Goal: Use online tool/utility: Utilize a website feature to perform a specific function

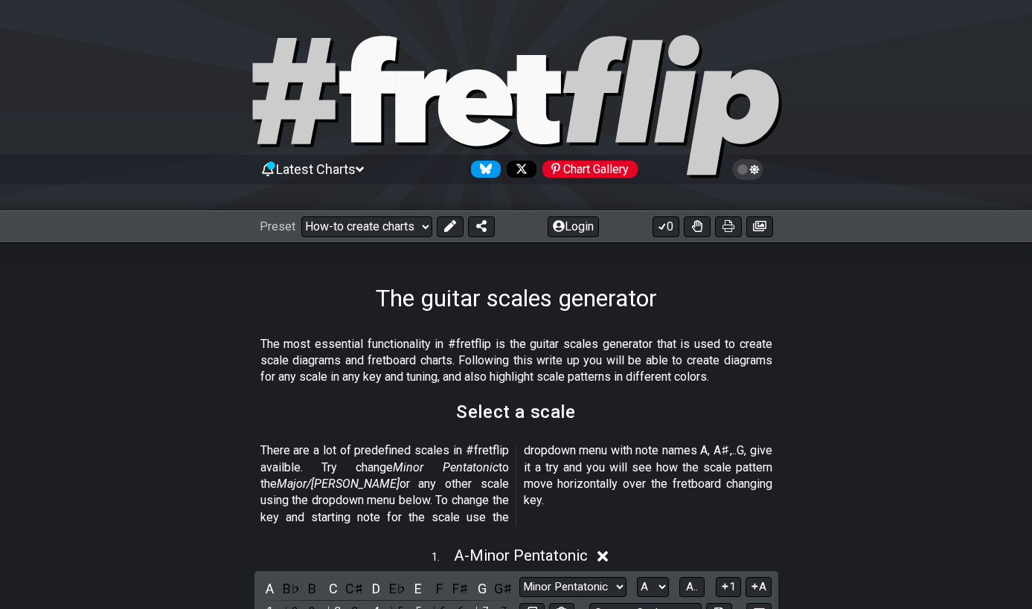
scroll to position [302, 0]
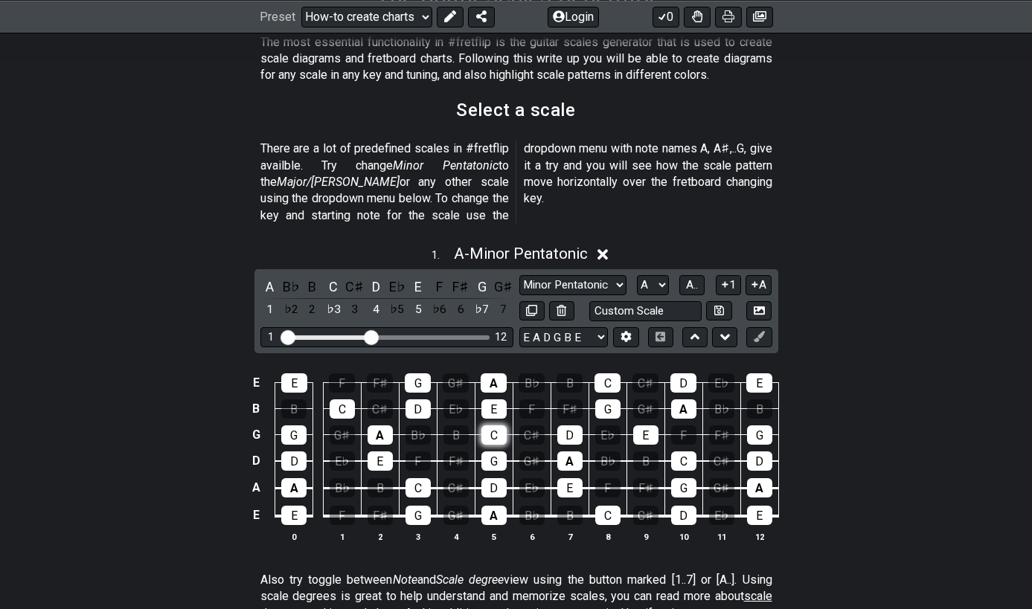
click at [498, 425] on div "C" at bounding box center [493, 434] width 25 height 19
click at [566, 425] on div "D" at bounding box center [569, 434] width 25 height 19
click at [604, 425] on div "E♭" at bounding box center [607, 434] width 25 height 19
click at [582, 425] on div "D" at bounding box center [569, 434] width 25 height 19
click at [492, 425] on div "C" at bounding box center [493, 434] width 25 height 19
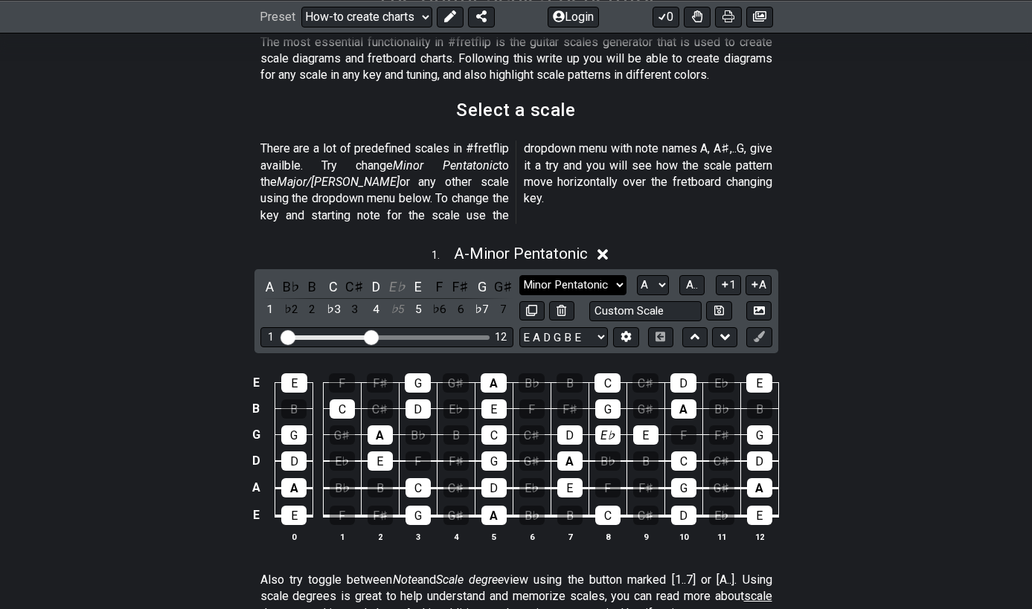
select select "New Scale"
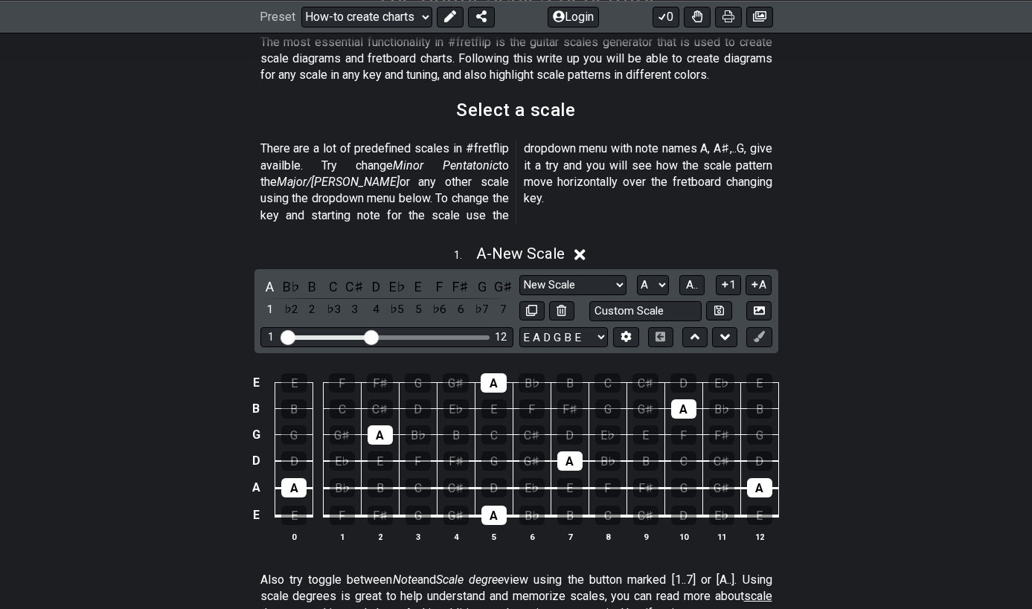
click at [495, 357] on td "A" at bounding box center [493, 370] width 38 height 26
click at [494, 373] on div "A" at bounding box center [493, 382] width 26 height 19
click at [384, 425] on div "A" at bounding box center [379, 434] width 25 height 19
click at [283, 478] on div "A" at bounding box center [293, 487] width 25 height 19
click at [490, 506] on div "A" at bounding box center [493, 515] width 25 height 19
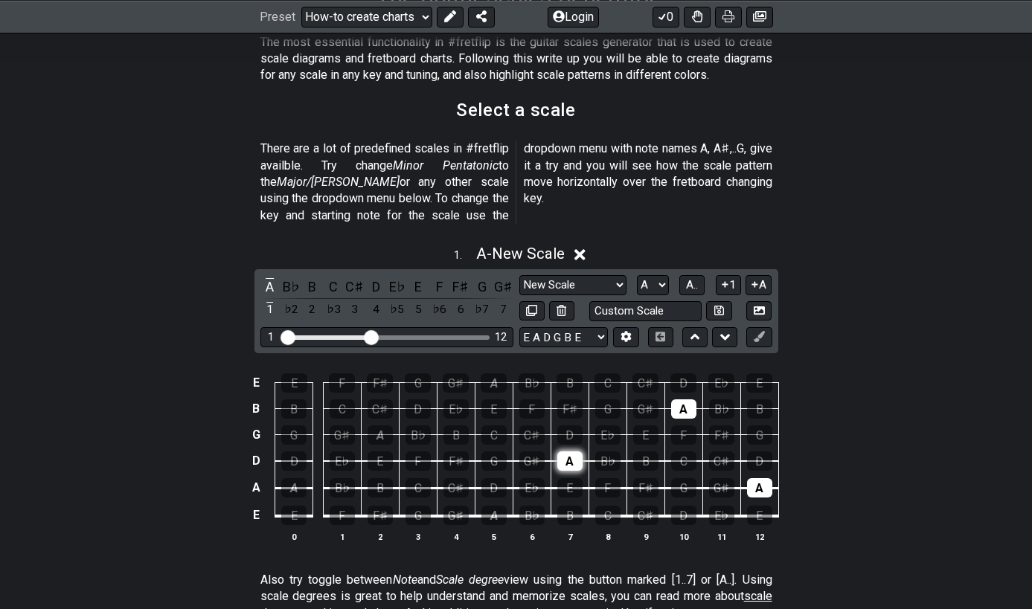
click at [573, 451] on div "A" at bounding box center [569, 460] width 25 height 19
click at [686, 399] on div "A" at bounding box center [683, 408] width 25 height 19
click at [774, 489] on td "E" at bounding box center [759, 503] width 38 height 28
click at [495, 425] on div "C" at bounding box center [493, 434] width 25 height 19
click at [575, 425] on div "D" at bounding box center [569, 434] width 25 height 19
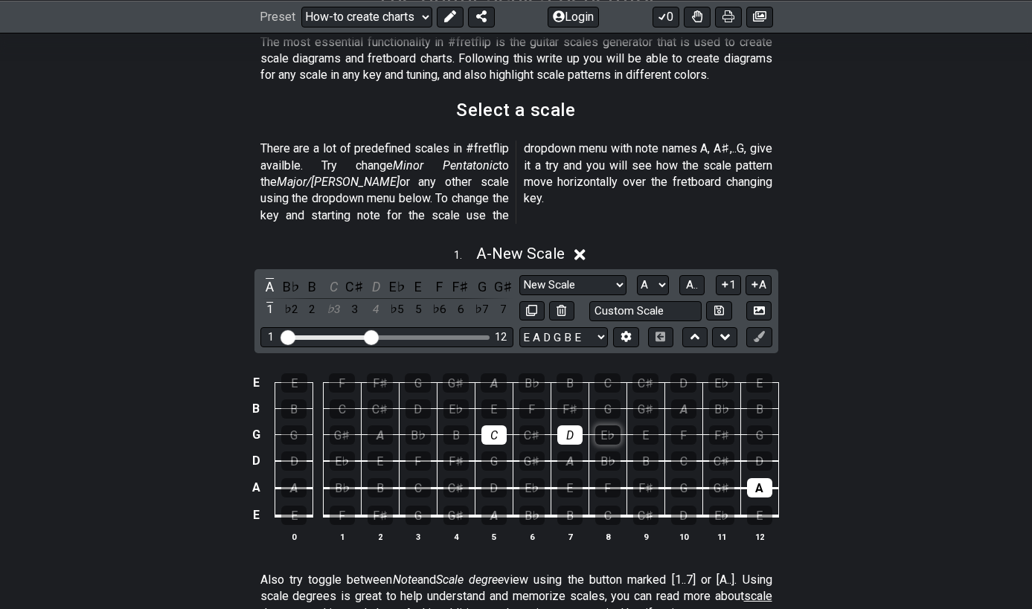
click at [602, 425] on div "E♭" at bounding box center [607, 434] width 25 height 19
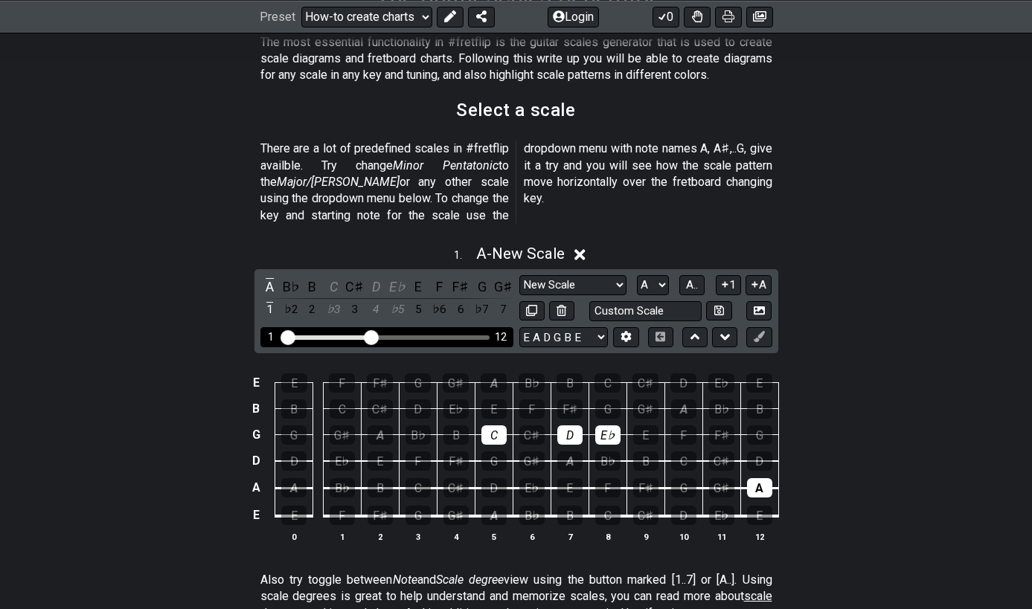
drag, startPoint x: 366, startPoint y: 312, endPoint x: 417, endPoint y: 315, distance: 51.4
click at [416, 327] on div "1 12" at bounding box center [386, 337] width 253 height 20
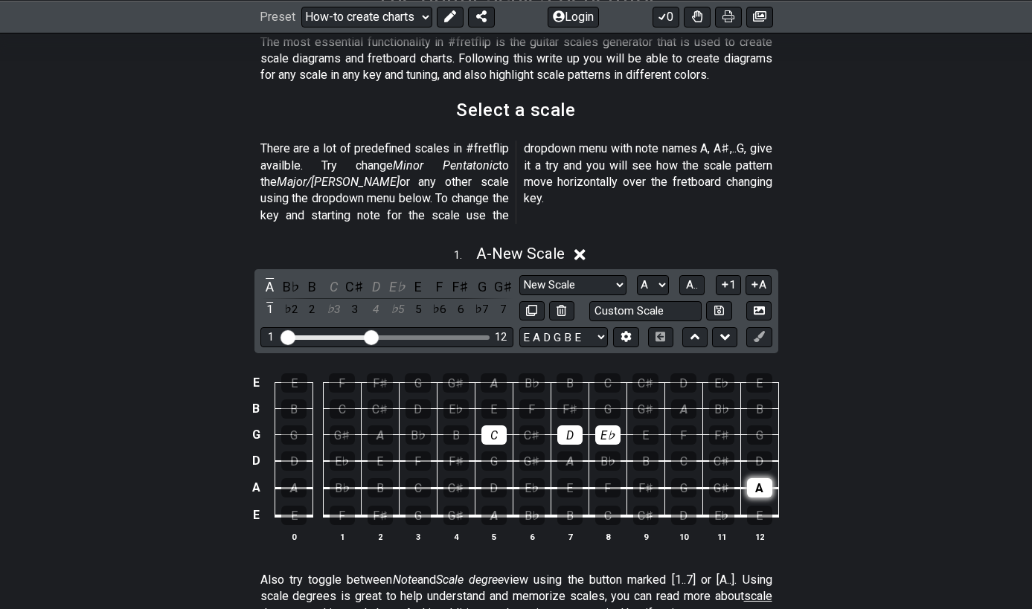
click at [751, 478] on div "A" at bounding box center [759, 487] width 25 height 19
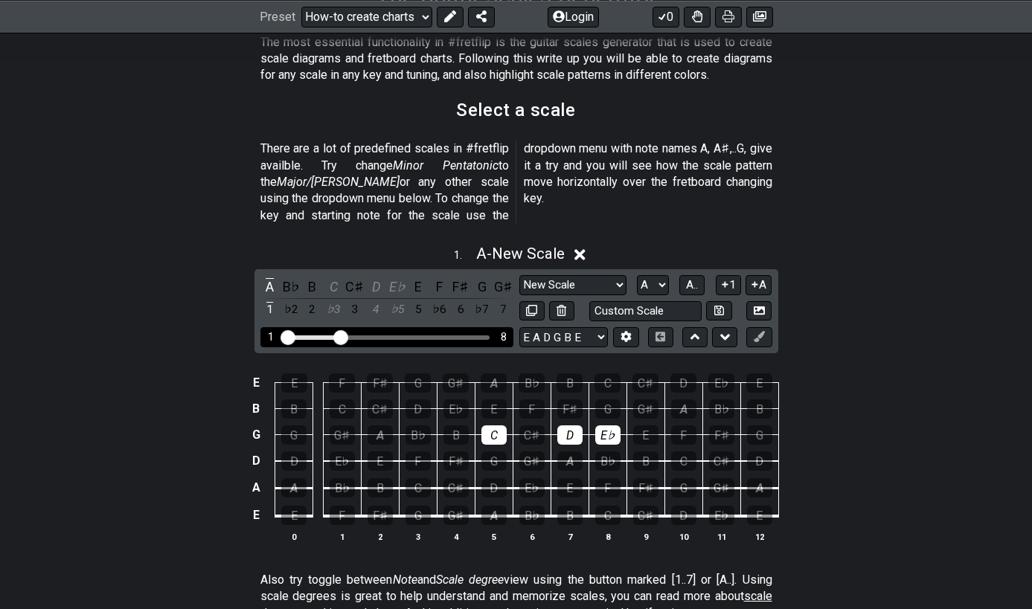
drag, startPoint x: 367, startPoint y: 314, endPoint x: 341, endPoint y: 315, distance: 26.8
click at [341, 336] on input "Visible fret range" at bounding box center [386, 336] width 211 height 0
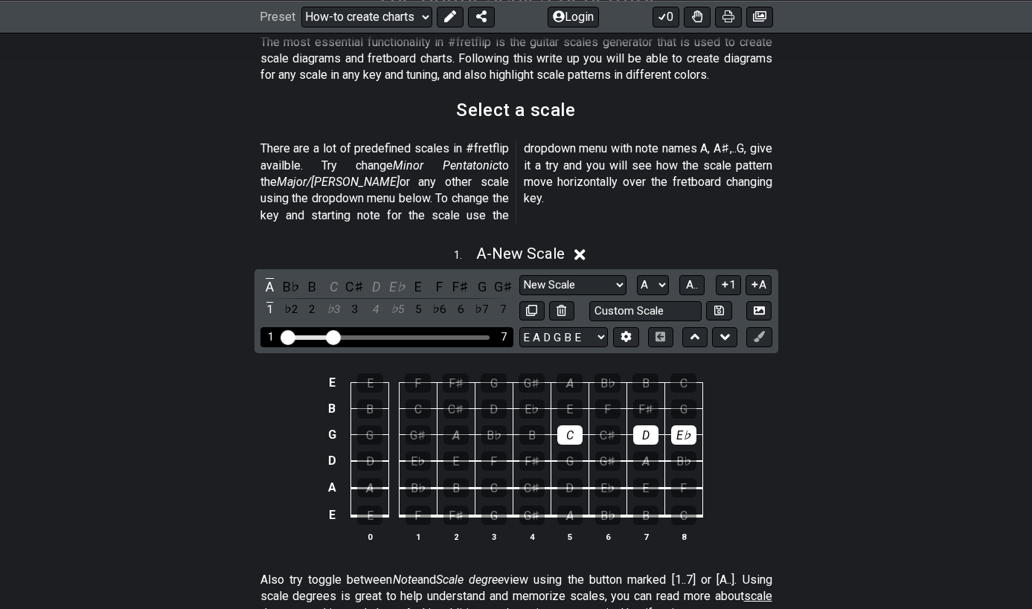
drag, startPoint x: 341, startPoint y: 315, endPoint x: 332, endPoint y: 313, distance: 9.2
click at [332, 336] on input "Visible fret range" at bounding box center [386, 336] width 211 height 0
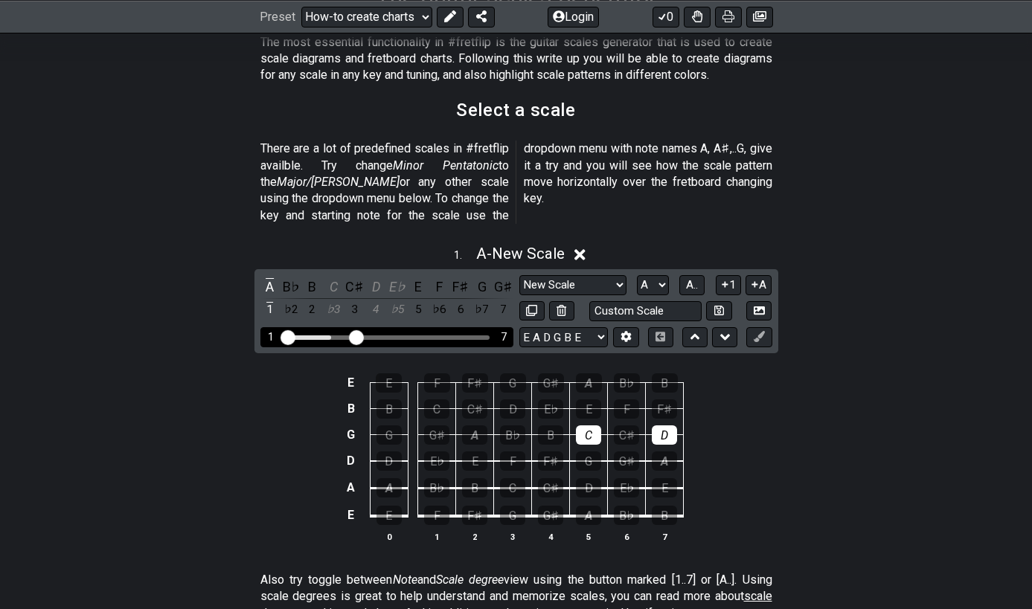
drag, startPoint x: 335, startPoint y: 313, endPoint x: 358, endPoint y: 313, distance: 23.1
click at [358, 336] on input "Visible fret range" at bounding box center [386, 336] width 211 height 0
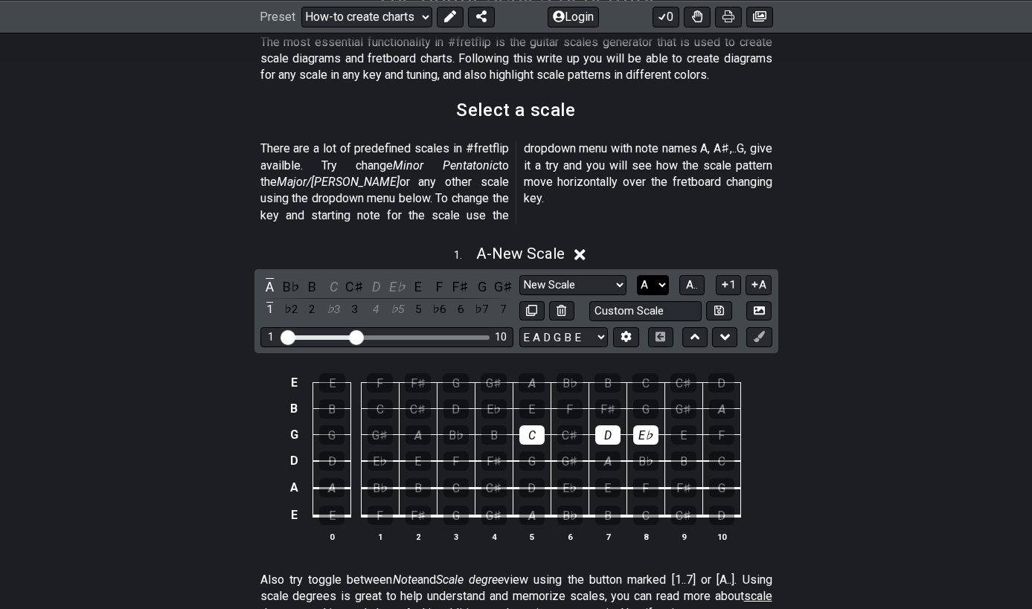
select select "C"
select select "Minor Blues"
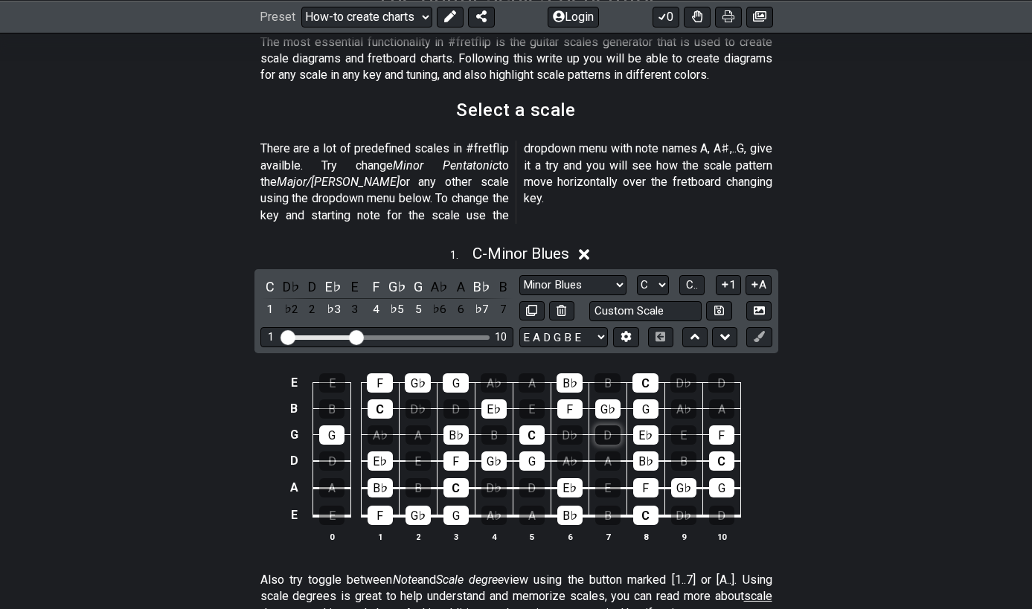
click at [612, 425] on div "D" at bounding box center [607, 434] width 25 height 19
click at [634, 327] on button at bounding box center [625, 337] width 25 height 20
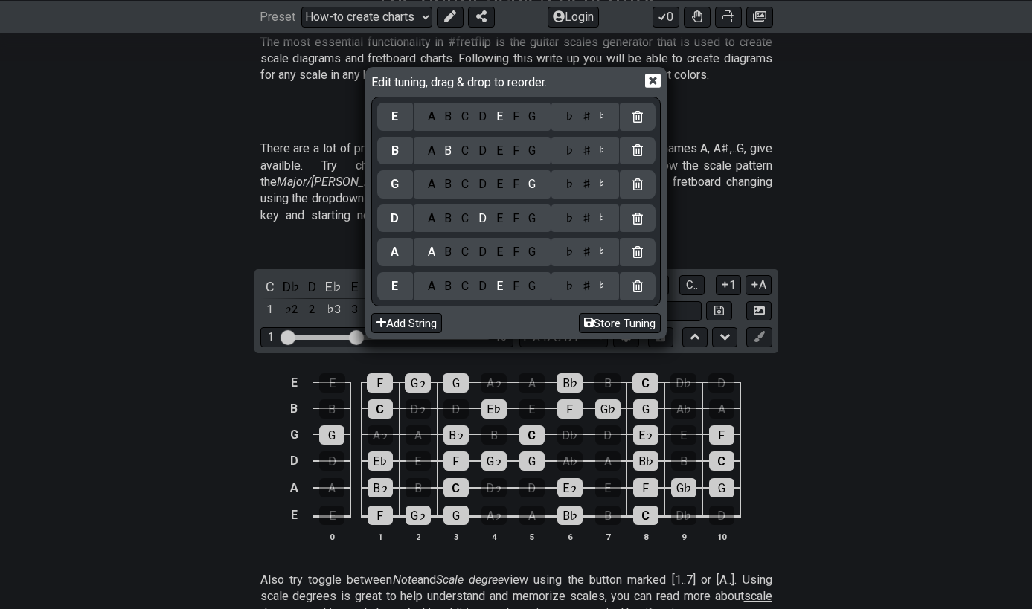
click at [650, 83] on icon at bounding box center [653, 81] width 16 height 14
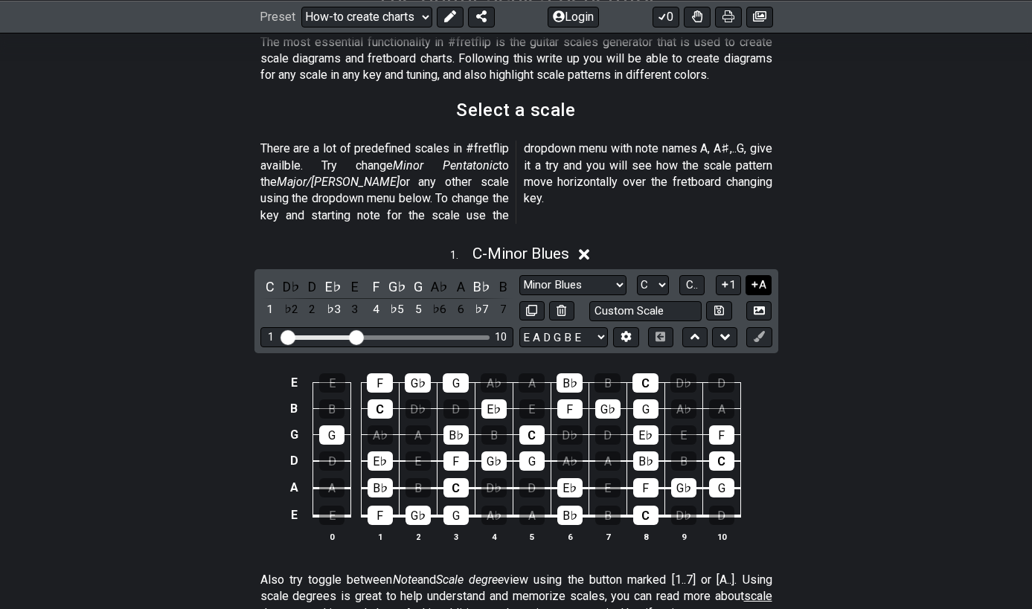
click at [758, 279] on icon at bounding box center [754, 284] width 14 height 11
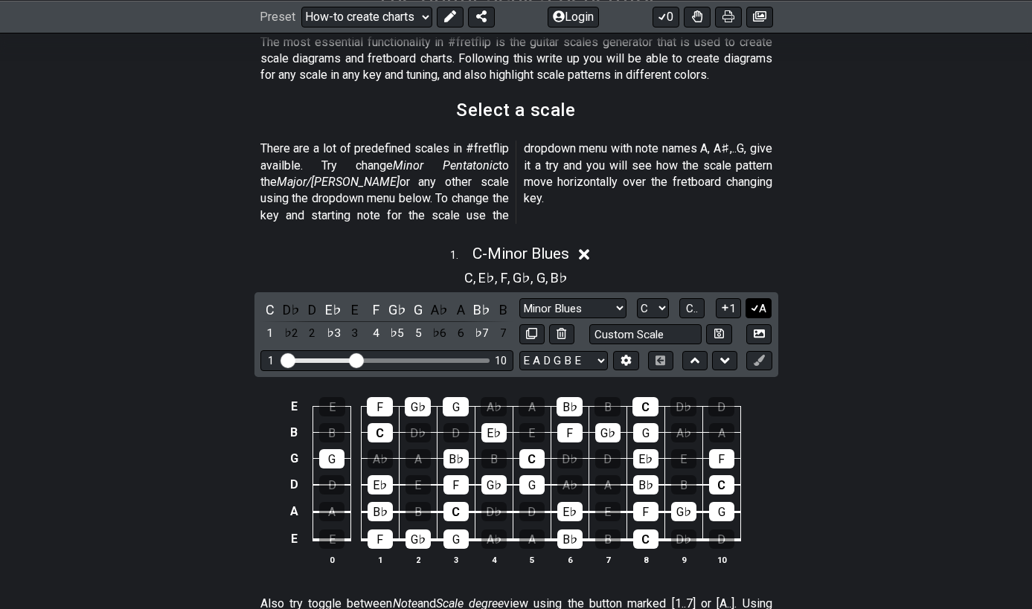
click at [759, 298] on button "A" at bounding box center [758, 308] width 26 height 20
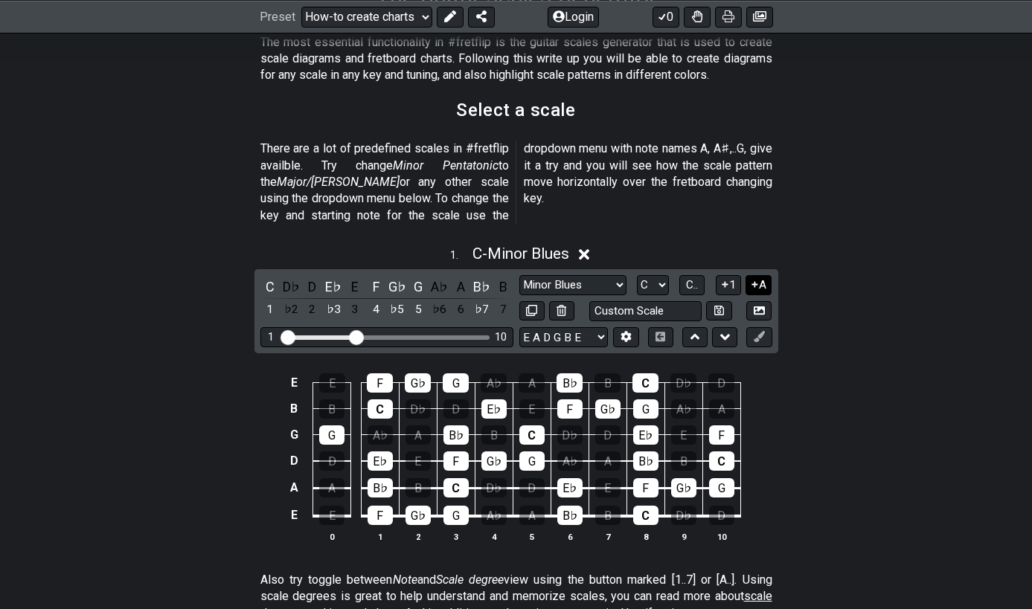
click at [754, 275] on button "A" at bounding box center [758, 285] width 26 height 20
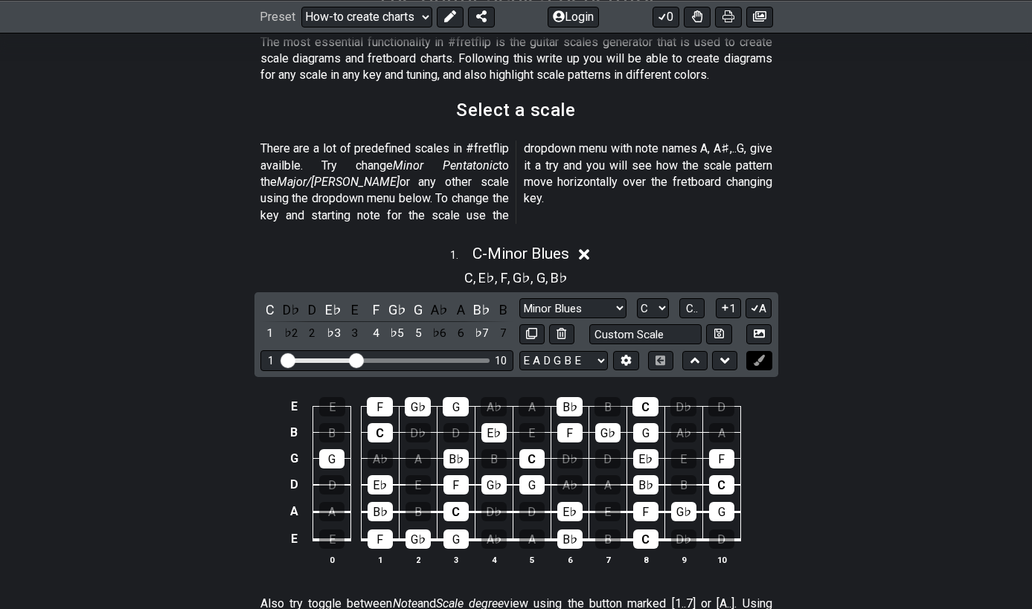
click at [760, 351] on button at bounding box center [758, 361] width 25 height 20
click at [752, 351] on button at bounding box center [758, 361] width 25 height 20
click at [416, 324] on div "5" at bounding box center [417, 334] width 19 height 20
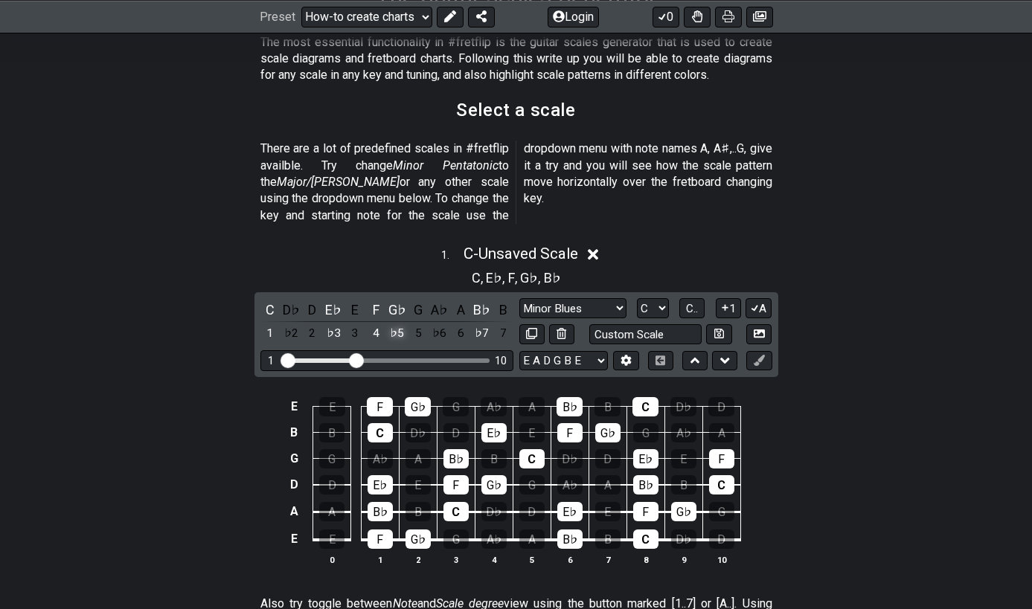
click at [395, 324] on div "♭5" at bounding box center [396, 334] width 19 height 20
click at [473, 324] on div "♭7" at bounding box center [481, 334] width 19 height 20
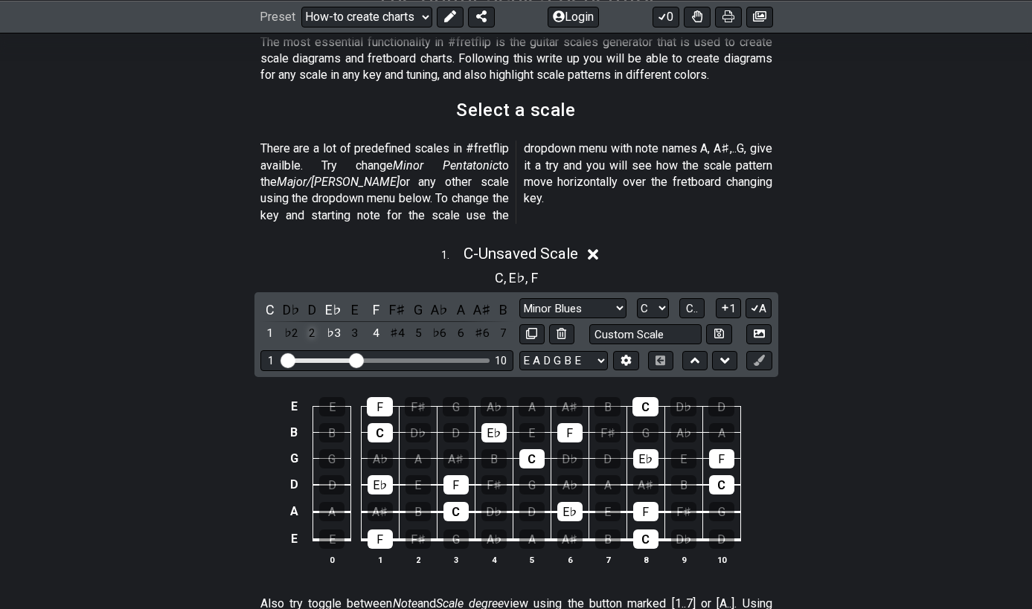
click at [311, 324] on div "2" at bounding box center [312, 334] width 19 height 20
click at [376, 324] on div "4" at bounding box center [375, 334] width 19 height 20
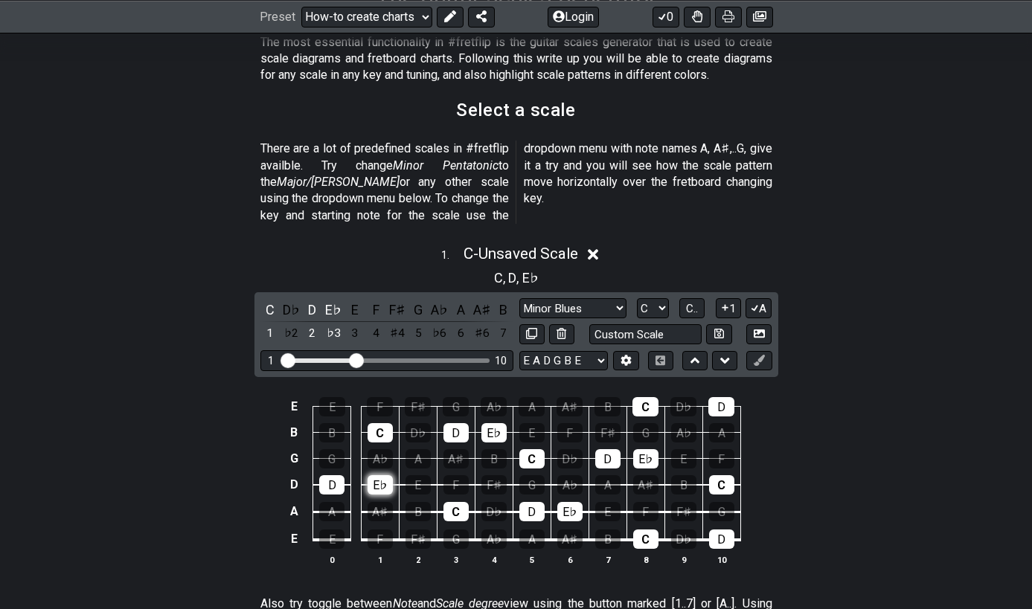
click at [385, 475] on div "E♭" at bounding box center [379, 484] width 25 height 19
click at [338, 475] on div "D" at bounding box center [331, 484] width 25 height 19
click at [376, 423] on div "C" at bounding box center [379, 432] width 25 height 19
click at [469, 409] on td "D" at bounding box center [456, 419] width 38 height 26
click at [491, 423] on div "E♭" at bounding box center [493, 432] width 25 height 19
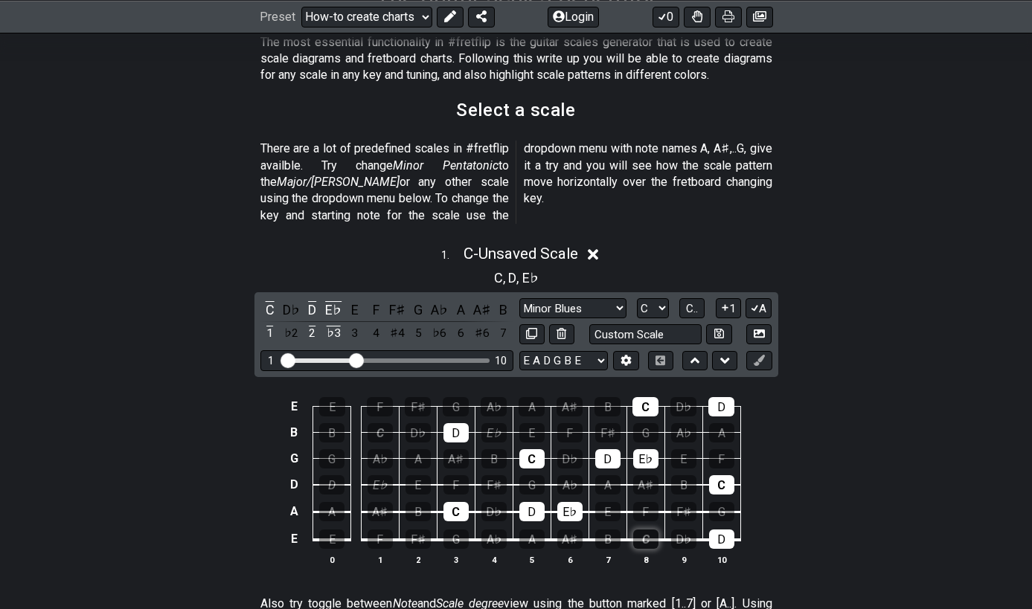
click at [657, 530] on div "C" at bounding box center [645, 539] width 25 height 19
click at [736, 552] on th "10" at bounding box center [721, 560] width 38 height 16
click at [726, 530] on div "D" at bounding box center [721, 539] width 25 height 19
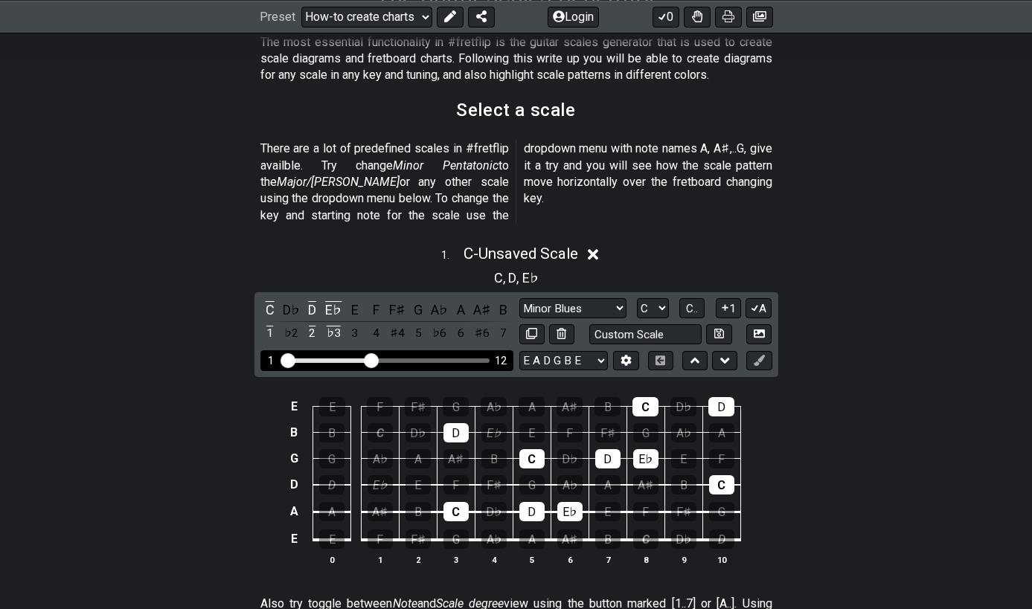
drag, startPoint x: 356, startPoint y: 344, endPoint x: 367, endPoint y: 344, distance: 11.2
click at [367, 359] on input "Visible fret range" at bounding box center [386, 359] width 211 height 0
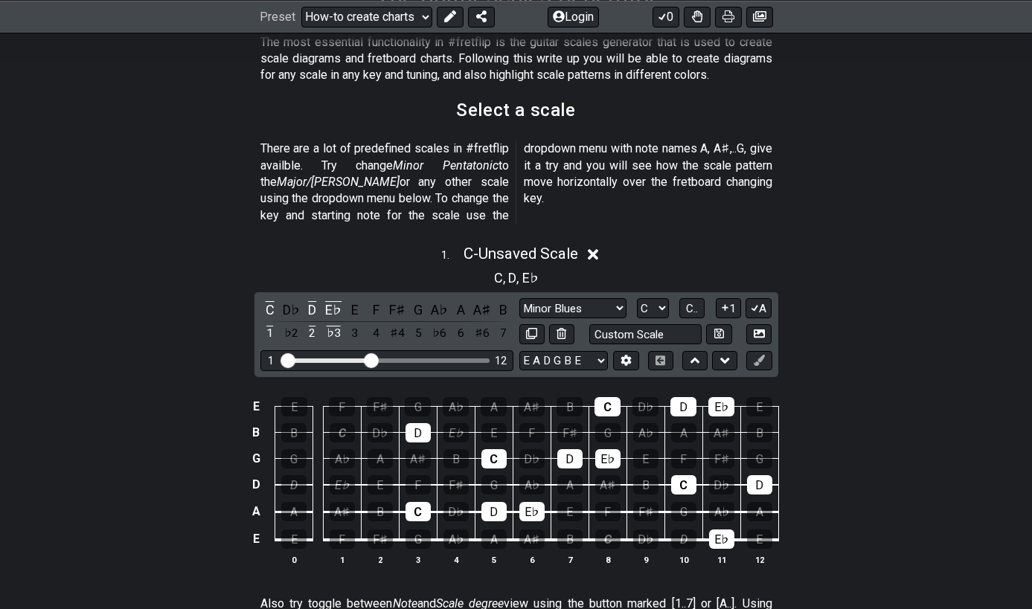
drag, startPoint x: 725, startPoint y: 525, endPoint x: 709, endPoint y: 501, distance: 29.5
click at [724, 530] on div "E♭" at bounding box center [721, 539] width 25 height 19
click at [683, 475] on div "C" at bounding box center [683, 484] width 25 height 19
click at [765, 475] on div "D" at bounding box center [759, 484] width 25 height 19
click at [414, 423] on div "D" at bounding box center [417, 432] width 25 height 19
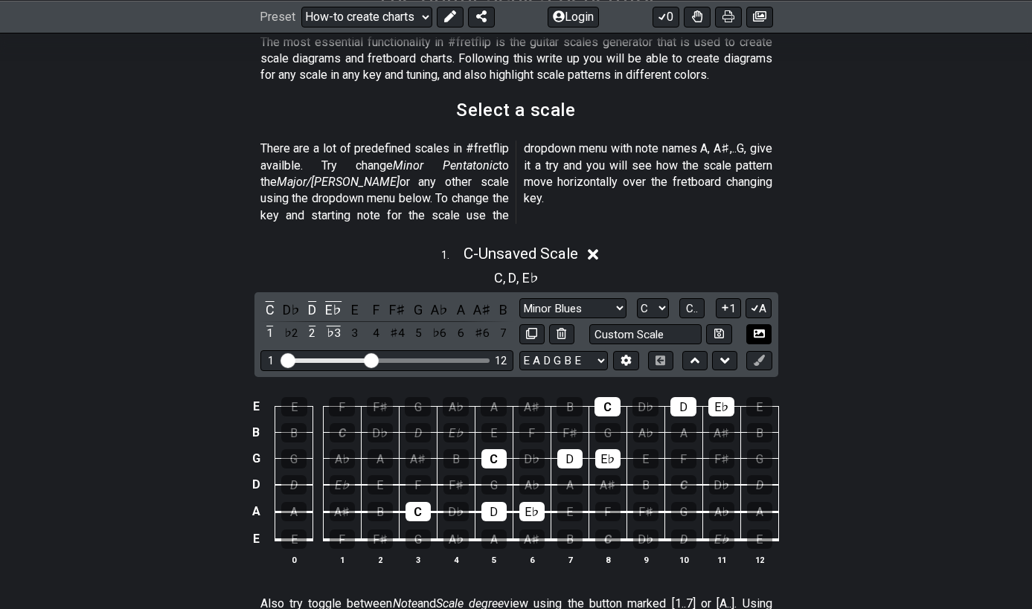
click at [770, 324] on button at bounding box center [758, 334] width 25 height 20
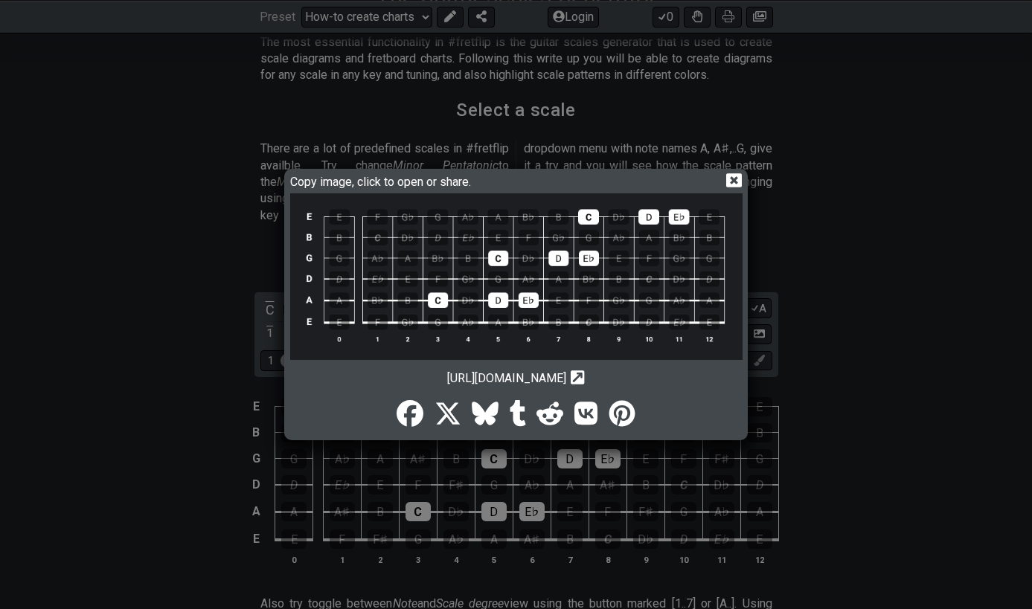
click at [483, 260] on img at bounding box center [516, 276] width 452 height 167
click at [730, 181] on icon at bounding box center [734, 180] width 16 height 14
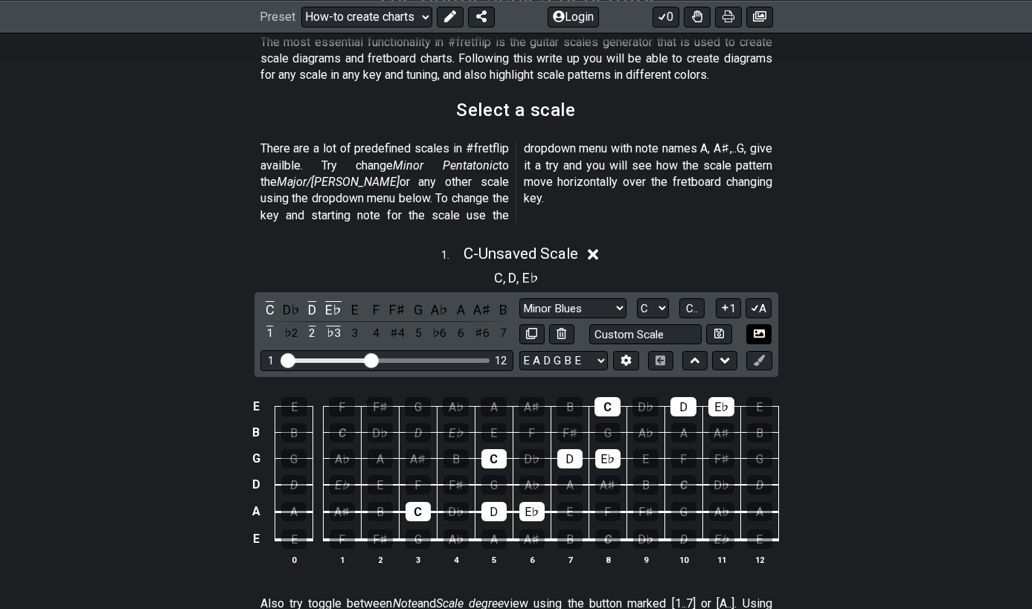
click at [769, 298] on button "A" at bounding box center [758, 308] width 26 height 20
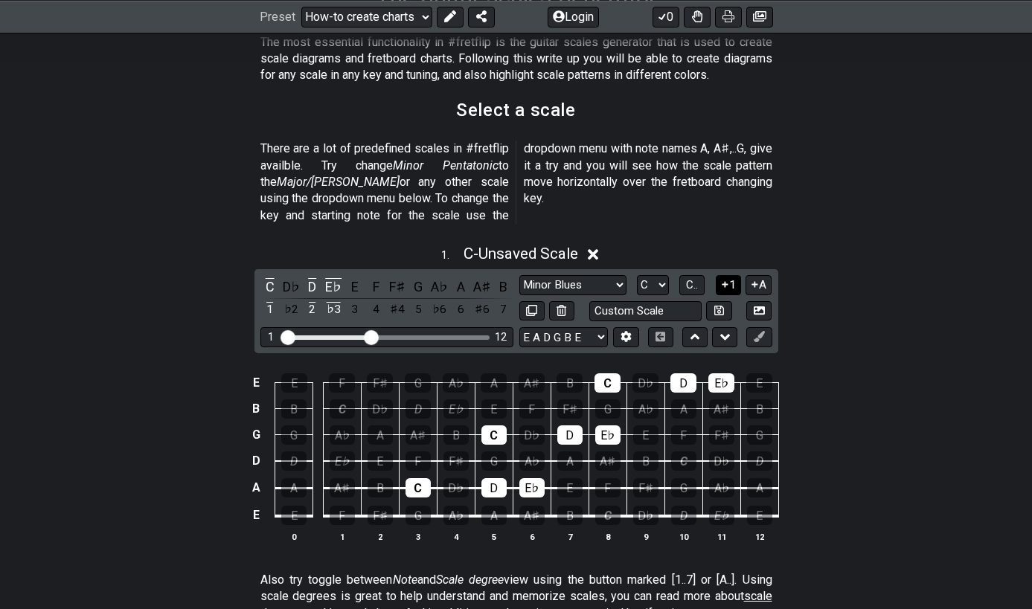
click at [727, 279] on icon at bounding box center [725, 284] width 14 height 11
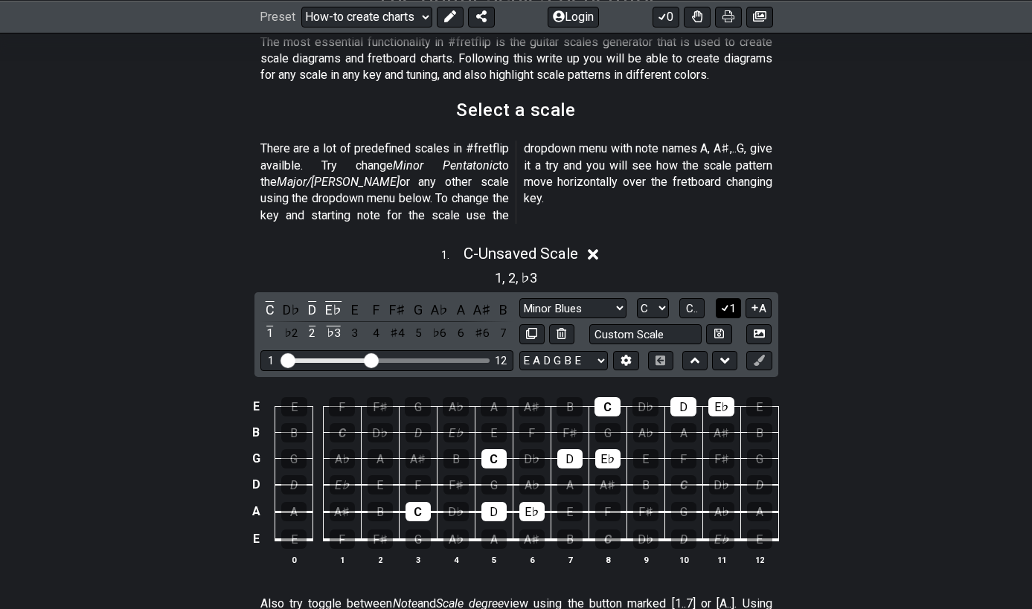
click at [727, 298] on button "1" at bounding box center [727, 308] width 25 height 20
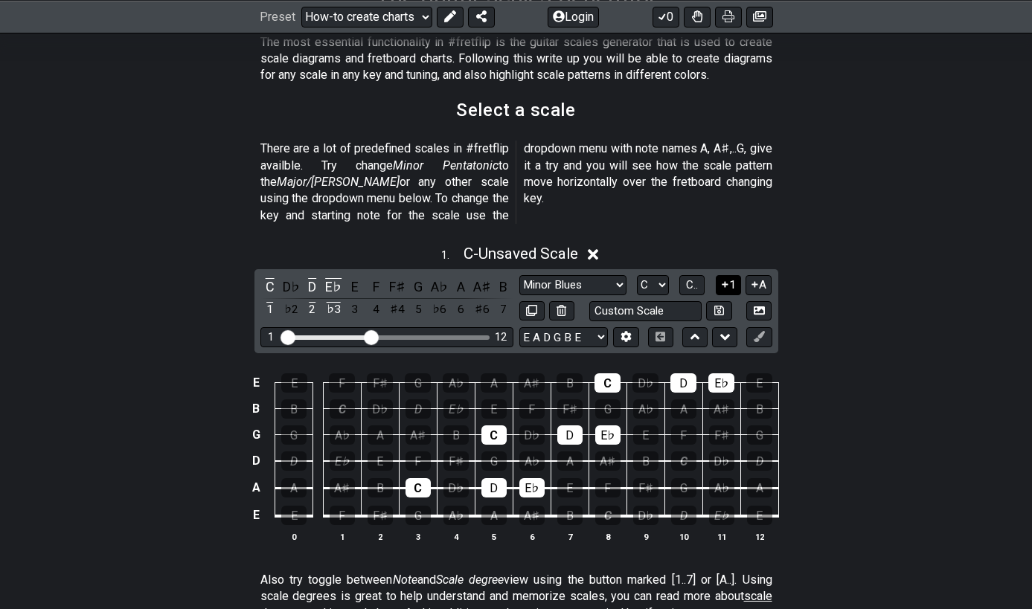
click at [730, 275] on button "1" at bounding box center [727, 285] width 25 height 20
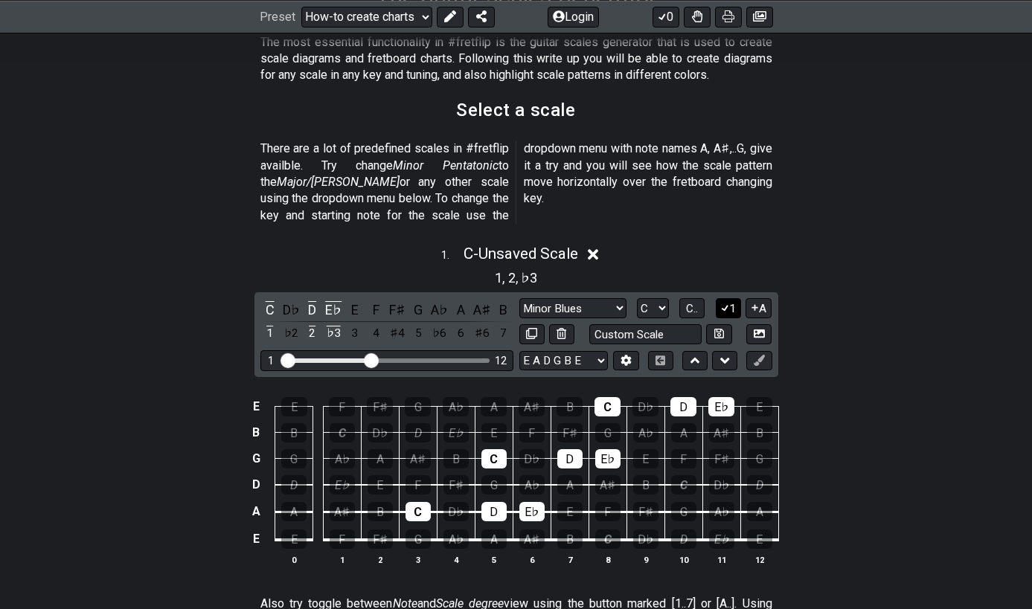
click at [727, 306] on icon at bounding box center [725, 309] width 8 height 7
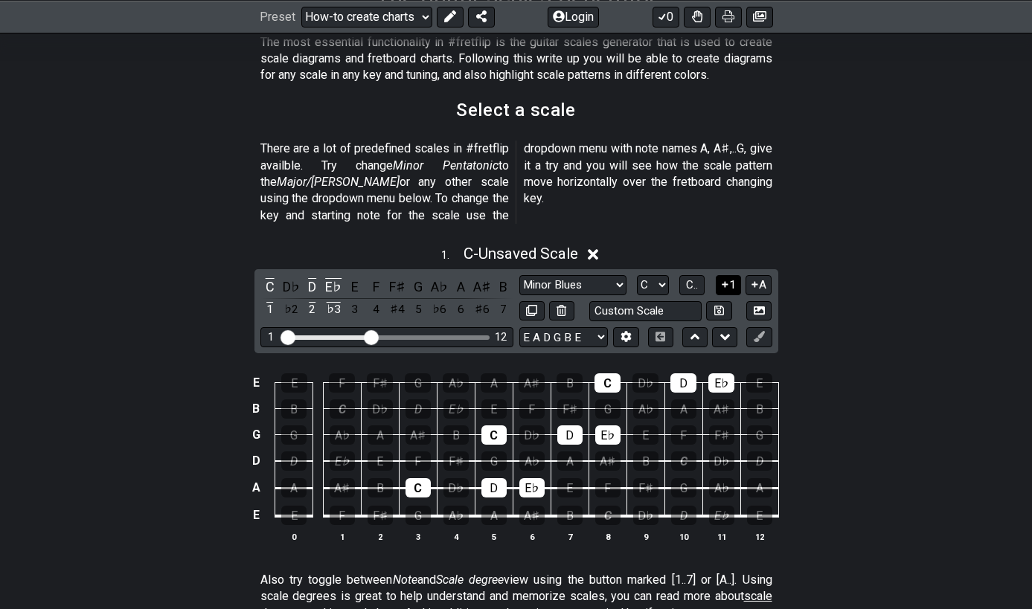
click at [727, 279] on icon at bounding box center [725, 284] width 14 height 11
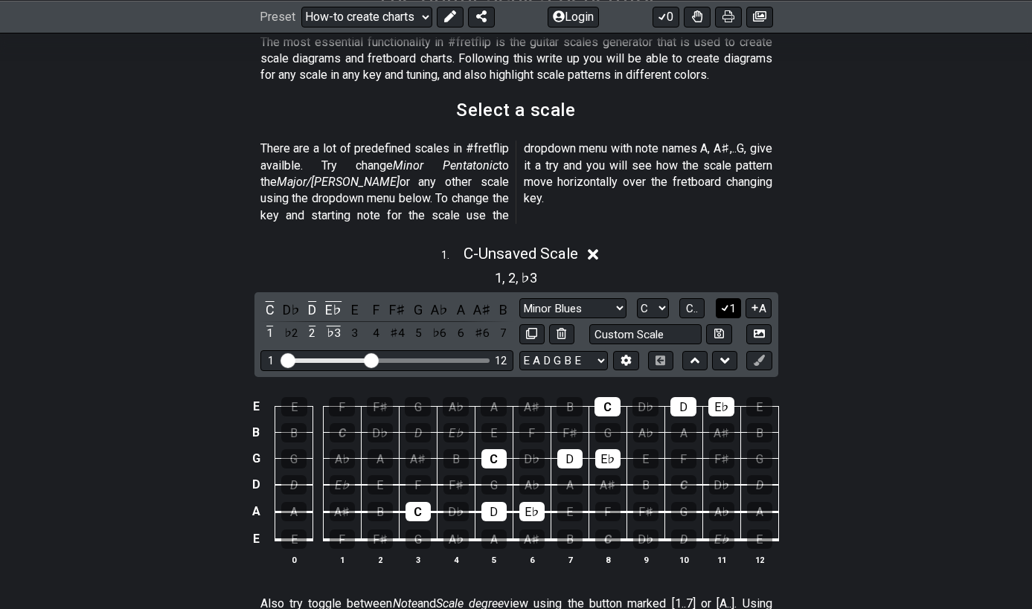
click at [725, 298] on button "1" at bounding box center [727, 308] width 25 height 20
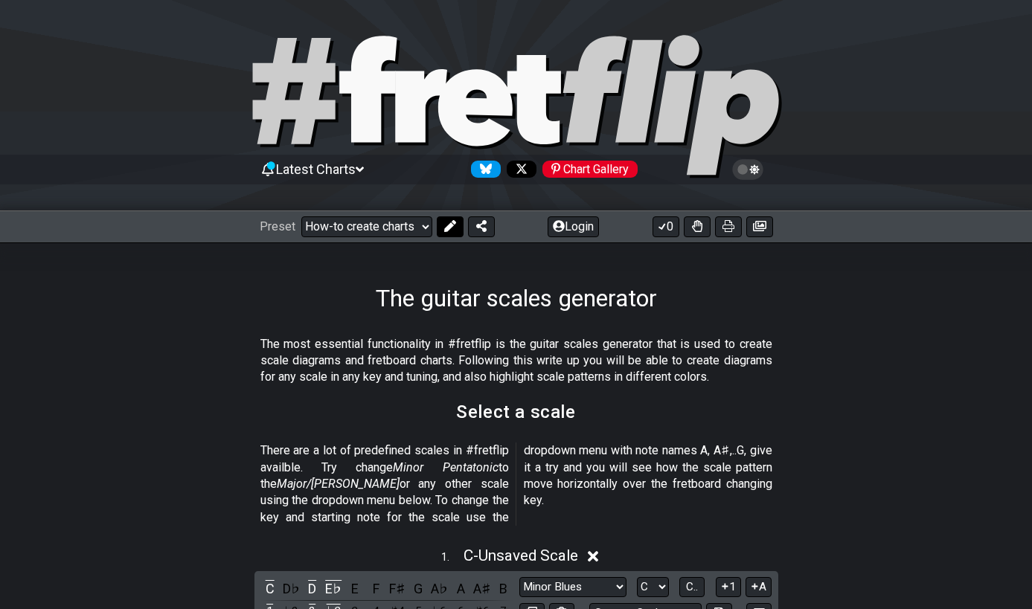
click at [455, 229] on button at bounding box center [450, 226] width 27 height 21
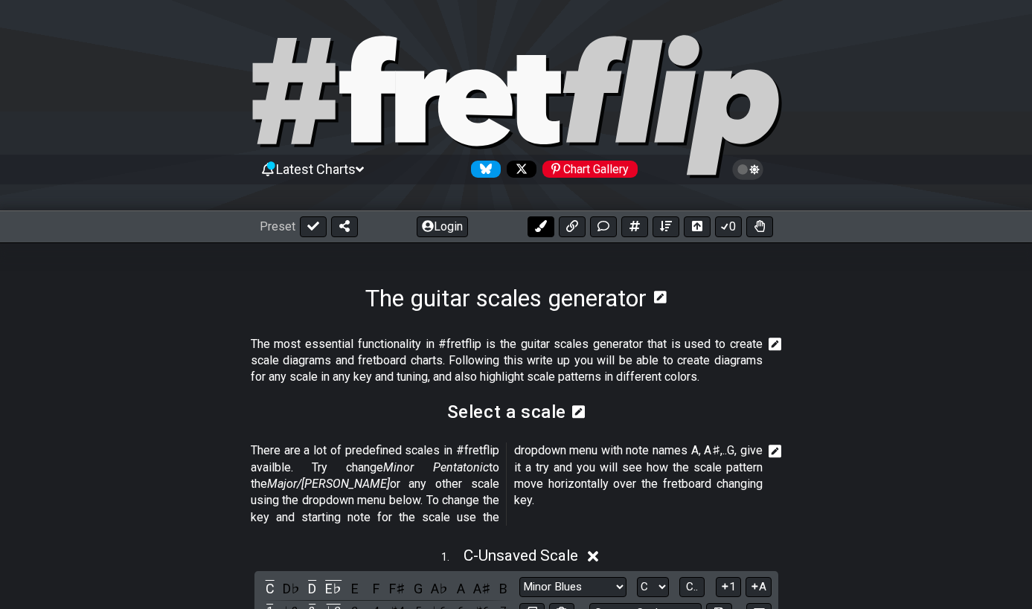
click at [538, 232] on button at bounding box center [540, 226] width 27 height 21
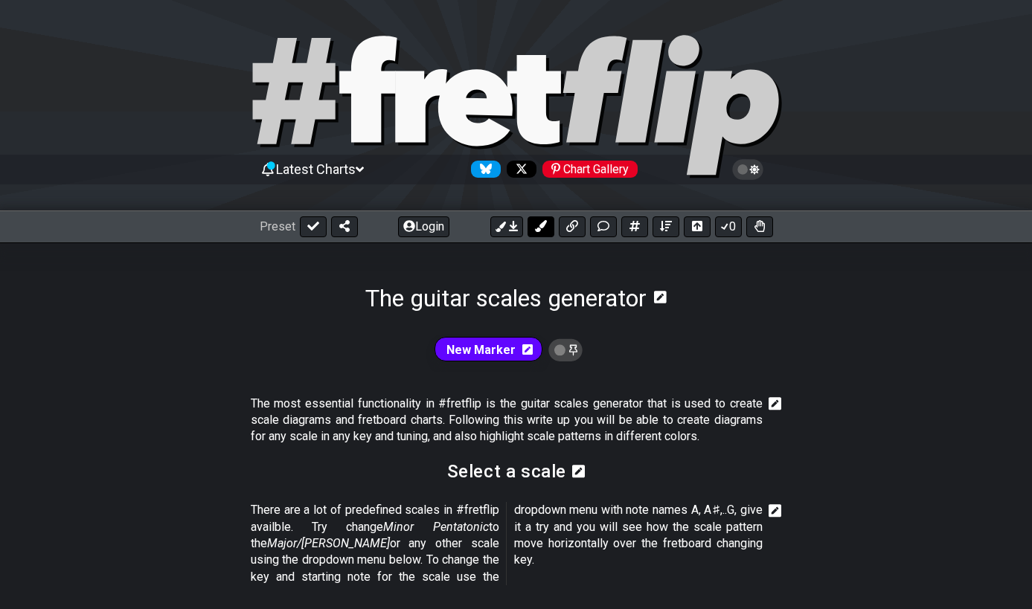
click at [541, 230] on icon at bounding box center [541, 226] width 12 height 12
